Goal: Find specific page/section: Find specific page/section

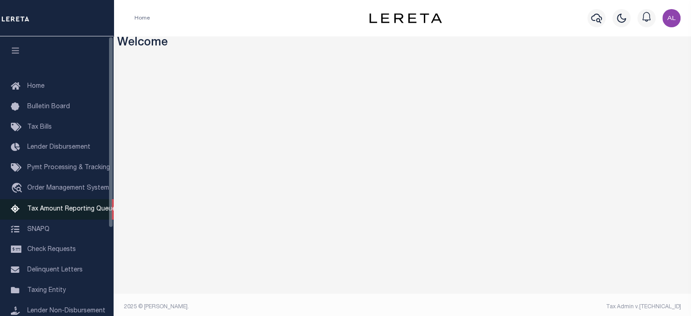
scroll to position [128, 0]
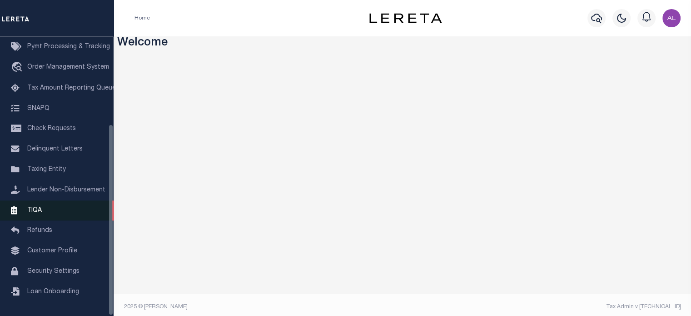
click at [64, 210] on link "TIQA" at bounding box center [57, 210] width 114 height 20
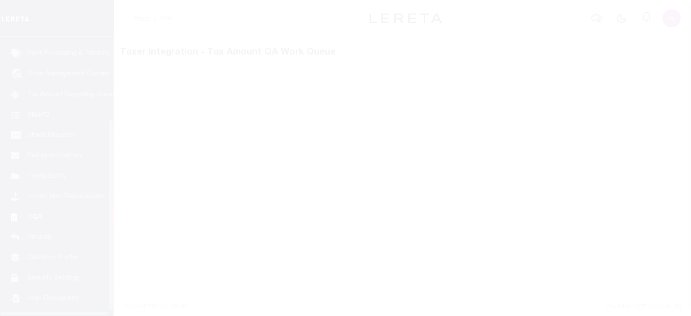
scroll to position [128, 0]
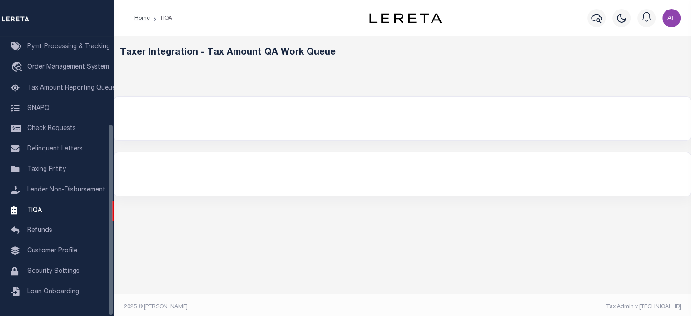
select select "200"
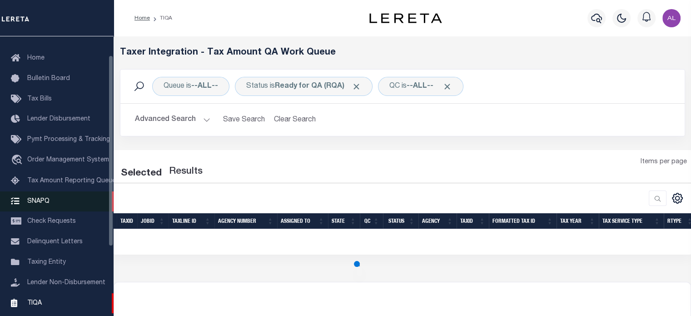
scroll to position [27, 0]
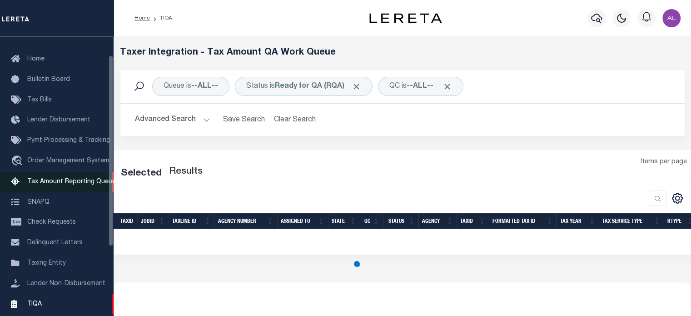
click at [67, 183] on span "Tax Amount Reporting Queue" at bounding box center [71, 182] width 89 height 6
select select "200"
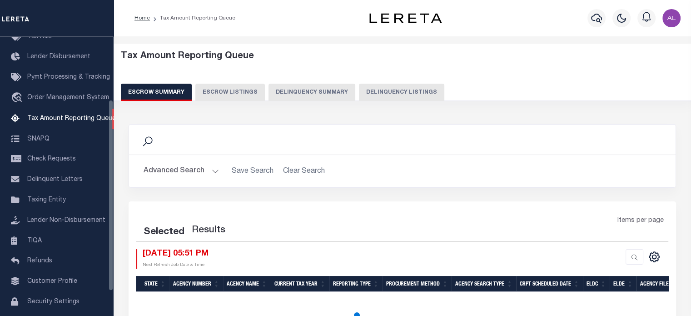
scroll to position [93, 0]
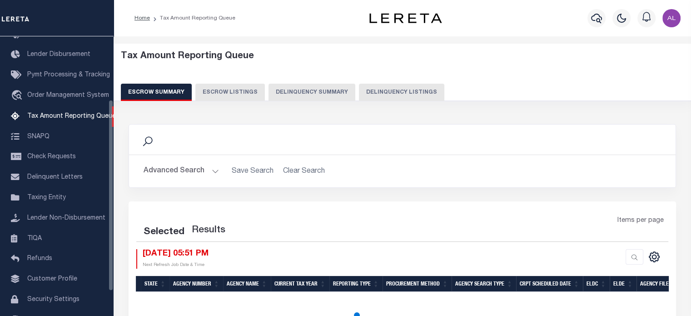
click at [305, 91] on button "Delinquency Summary" at bounding box center [312, 92] width 87 height 17
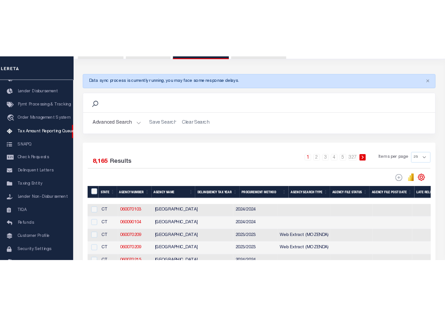
scroll to position [98, 0]
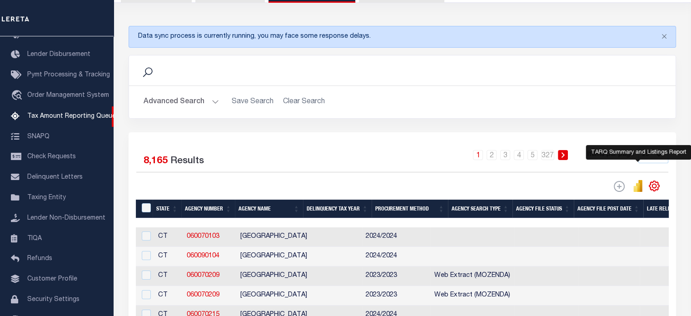
click at [637, 183] on icon "" at bounding box center [638, 187] width 4 height 9
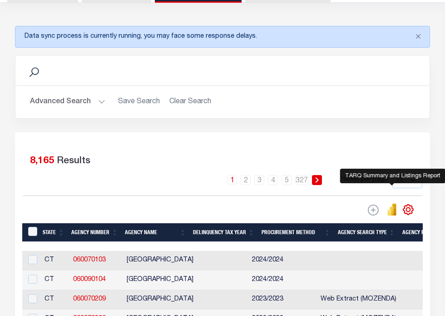
click at [393, 212] on icon "" at bounding box center [392, 211] width 4 height 9
